Goal: Task Accomplishment & Management: Use online tool/utility

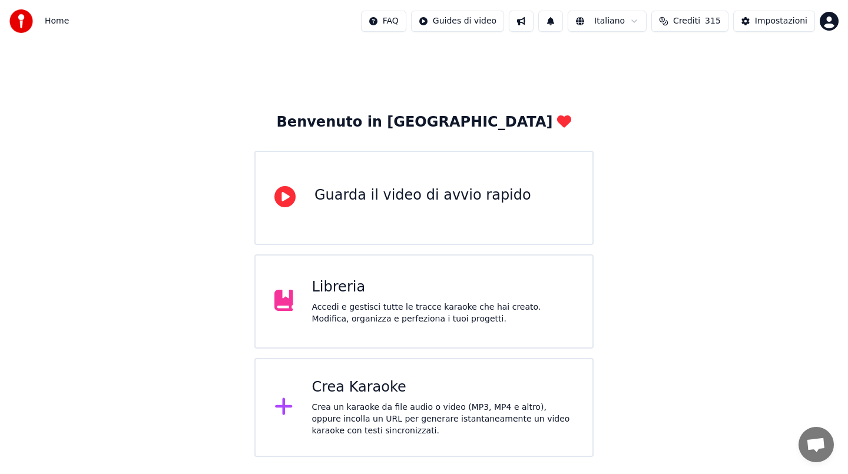
click at [376, 397] on div "Crea Karaoke Crea un karaoke da file audio o video (MP3, MP4 e altro), oppure i…" at bounding box center [443, 407] width 262 height 59
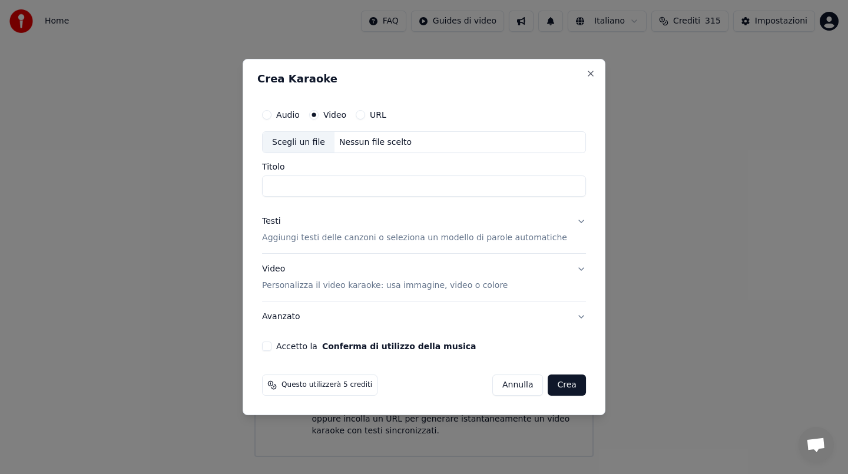
click at [385, 137] on div "Nessun file scelto" at bounding box center [376, 143] width 82 height 12
type input "**********"
click at [376, 180] on input "**********" at bounding box center [424, 186] width 324 height 21
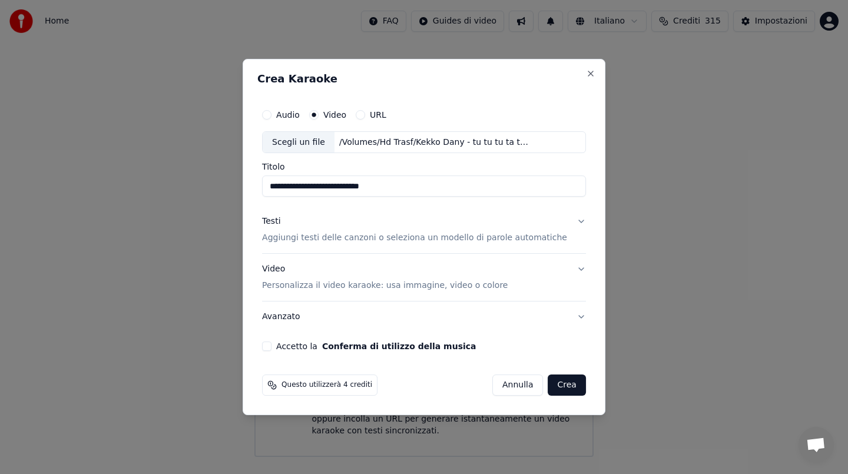
click at [280, 219] on div "Testi" at bounding box center [271, 222] width 18 height 12
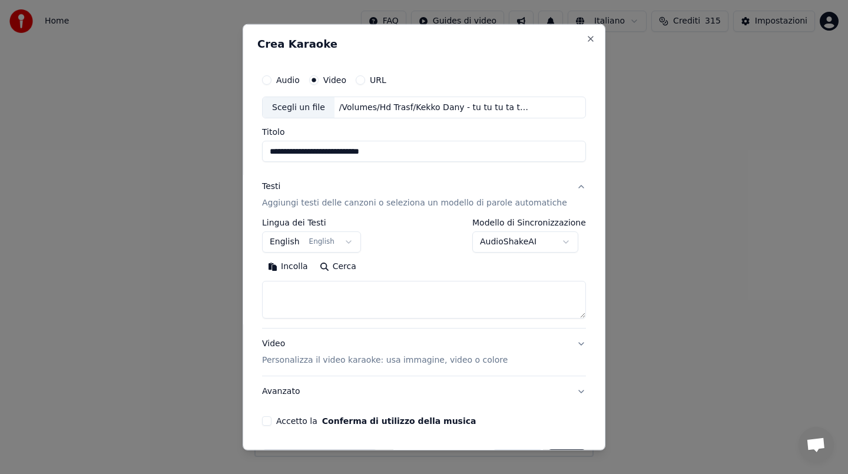
click at [303, 257] on button "Incolla" at bounding box center [288, 266] width 52 height 19
type textarea "**********"
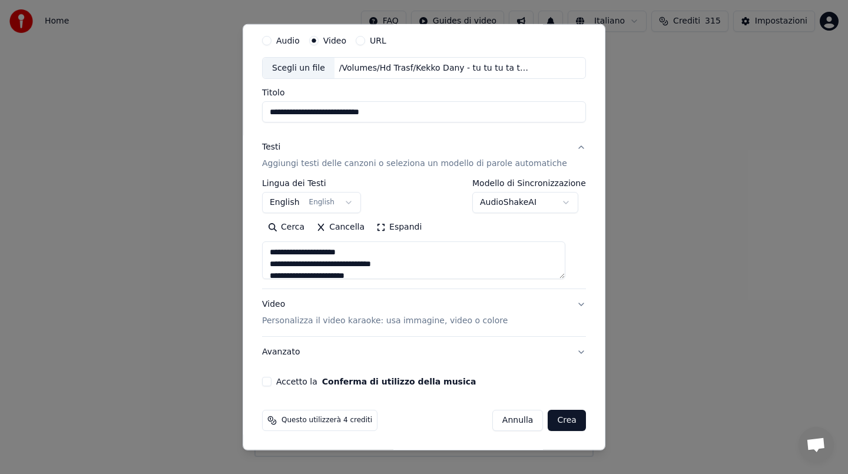
click at [272, 378] on button "Accetto la Conferma di utilizzo della musica" at bounding box center [266, 381] width 9 height 9
click at [567, 419] on button "Crea" at bounding box center [567, 420] width 38 height 21
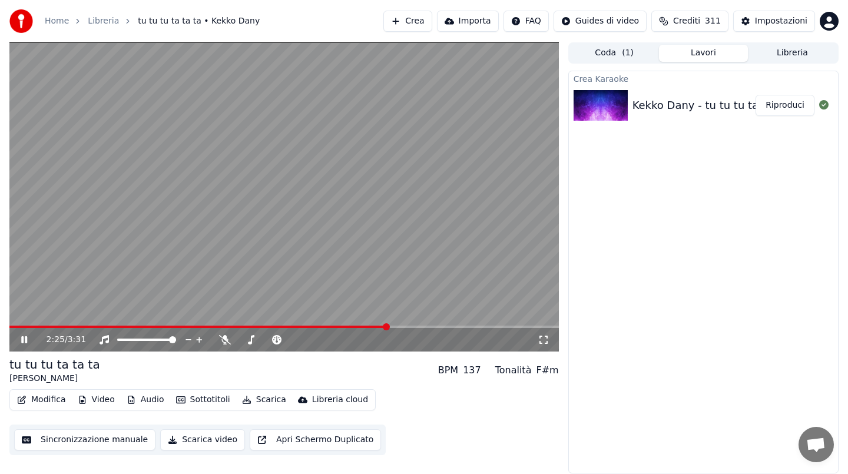
click at [233, 350] on div "2:25 / 3:31" at bounding box center [284, 340] width 550 height 24
click at [225, 338] on icon at bounding box center [225, 339] width 12 height 9
click at [68, 325] on video at bounding box center [284, 196] width 550 height 309
click at [69, 327] on span at bounding box center [38, 327] width 59 height 2
click at [51, 326] on span at bounding box center [30, 327] width 42 height 2
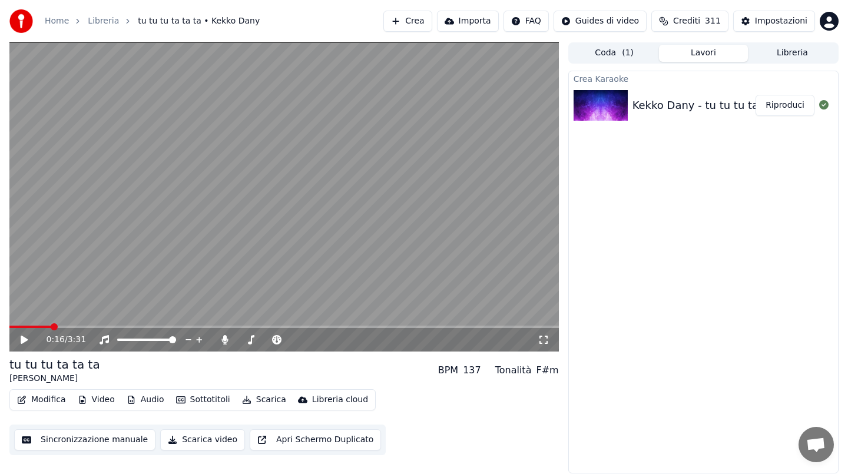
click at [85, 285] on video at bounding box center [284, 196] width 550 height 309
click at [223, 184] on video at bounding box center [284, 196] width 550 height 309
click at [793, 113] on button "Riproduci" at bounding box center [785, 105] width 59 height 21
click at [793, 106] on button "Riproduci" at bounding box center [785, 105] width 59 height 21
click at [204, 233] on video at bounding box center [284, 196] width 550 height 309
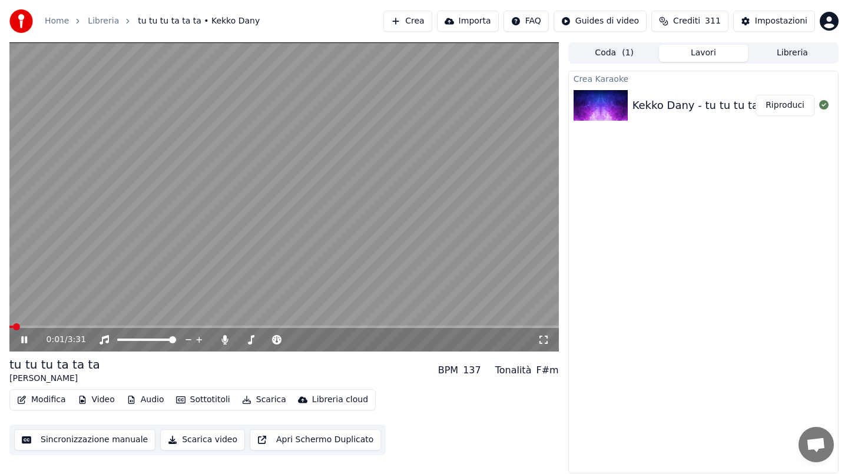
click at [220, 255] on video at bounding box center [284, 196] width 550 height 309
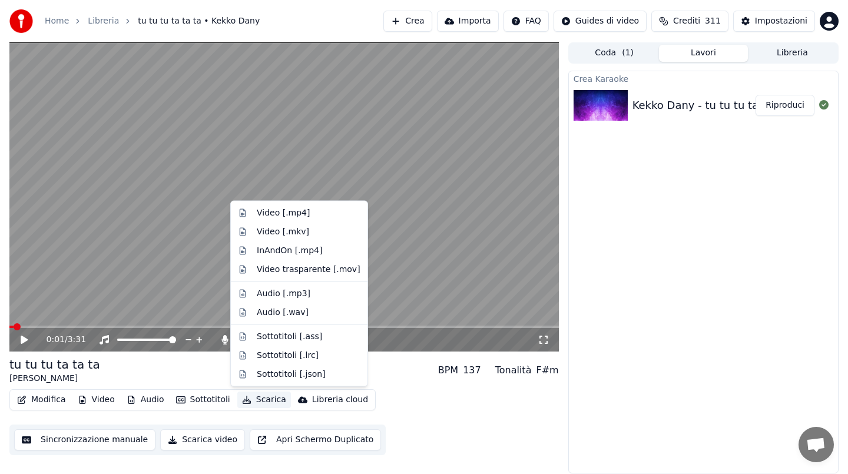
click at [263, 402] on button "Scarica" at bounding box center [264, 400] width 54 height 16
click at [302, 214] on div "Video [.mp4]" at bounding box center [283, 213] width 53 height 12
